Goal: Information Seeking & Learning: Learn about a topic

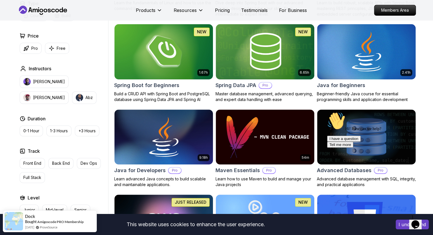
scroll to position [256, 0]
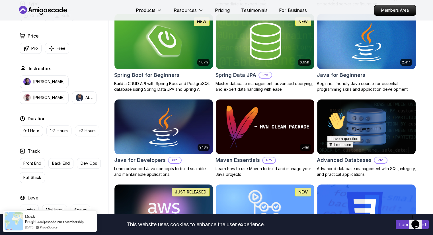
click at [327, 112] on icon "Chat attention grabber" at bounding box center [327, 112] width 0 height 0
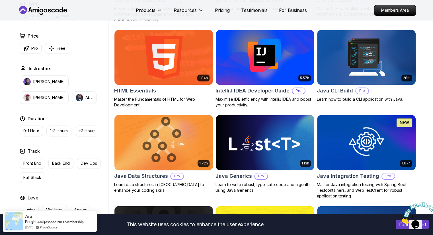
scroll to position [655, 0]
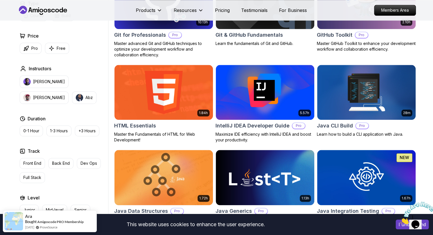
click at [400, 220] on icon "Close" at bounding box center [400, 222] width 0 height 5
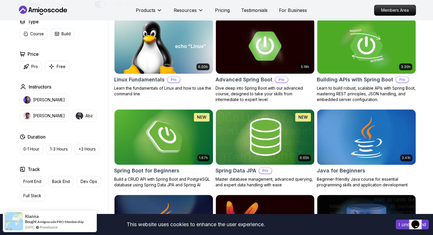
scroll to position [171, 0]
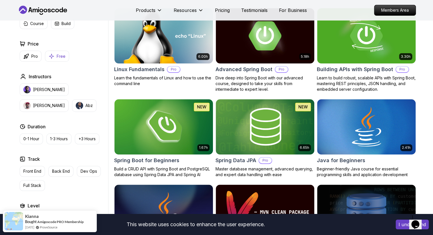
click at [55, 54] on button "Free" at bounding box center [57, 56] width 24 height 11
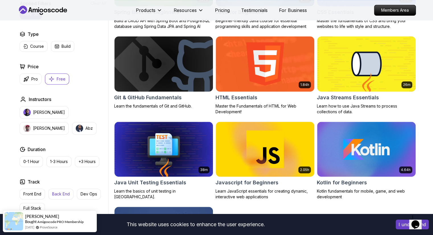
scroll to position [228, 0]
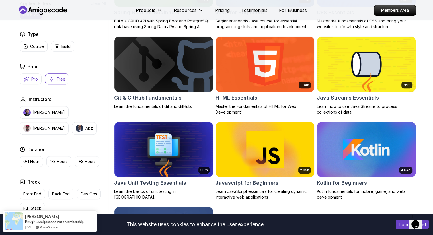
click at [30, 77] on button "Pro" at bounding box center [31, 78] width 22 height 11
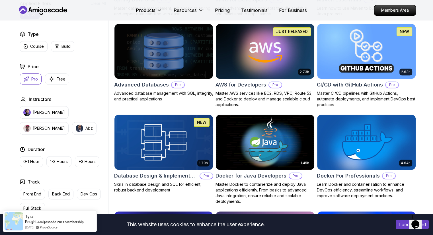
scroll to position [370, 0]
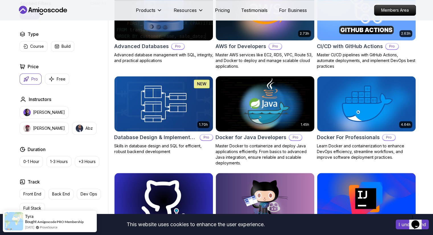
click at [256, 104] on img at bounding box center [264, 104] width 103 height 58
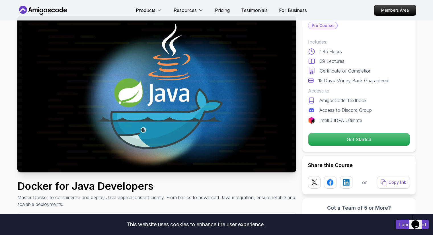
scroll to position [28, 0]
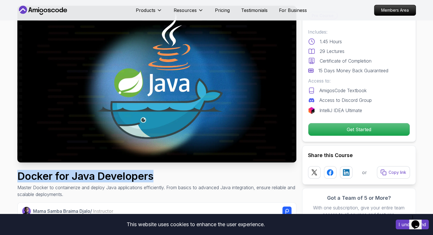
drag, startPoint x: 13, startPoint y: 177, endPoint x: 171, endPoint y: 177, distance: 158.0
click at [173, 177] on h1 "Docker for Java Developers" at bounding box center [156, 176] width 279 height 11
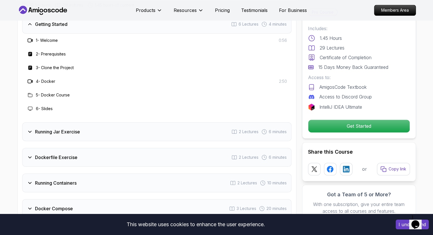
scroll to position [769, 0]
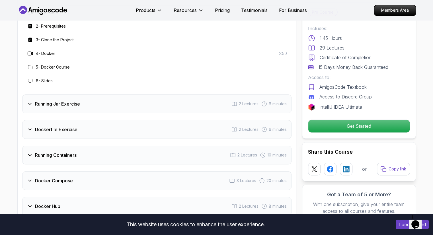
click at [29, 101] on icon at bounding box center [30, 104] width 6 height 6
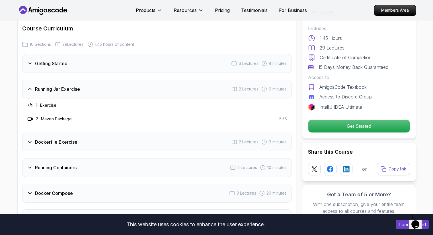
scroll to position [712, 0]
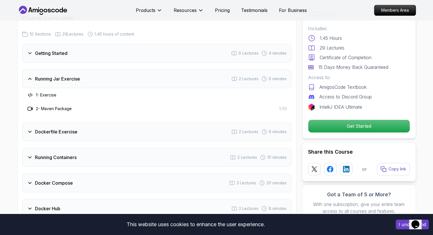
click at [27, 129] on icon at bounding box center [30, 132] width 6 height 6
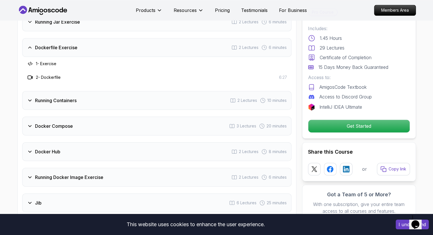
scroll to position [598, 0]
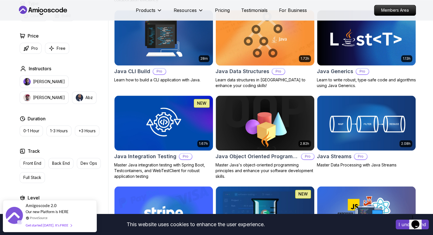
scroll to position [655, 0]
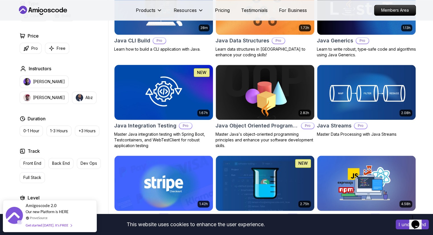
click at [157, 87] on img at bounding box center [163, 92] width 103 height 58
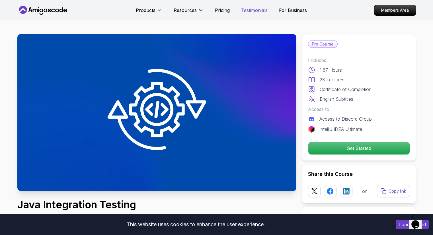
click at [247, 9] on p "Testimonials" at bounding box center [254, 10] width 26 height 7
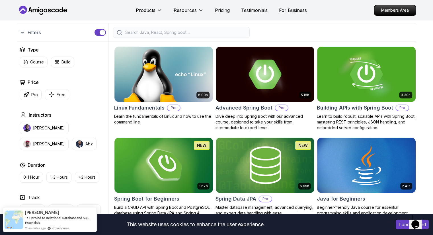
scroll to position [142, 0]
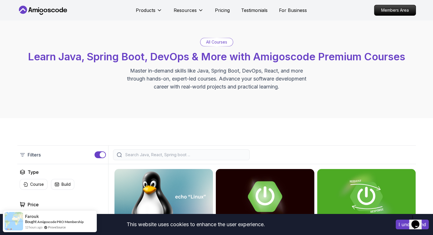
scroll to position [0, 0]
